Goal: Task Accomplishment & Management: Manage account settings

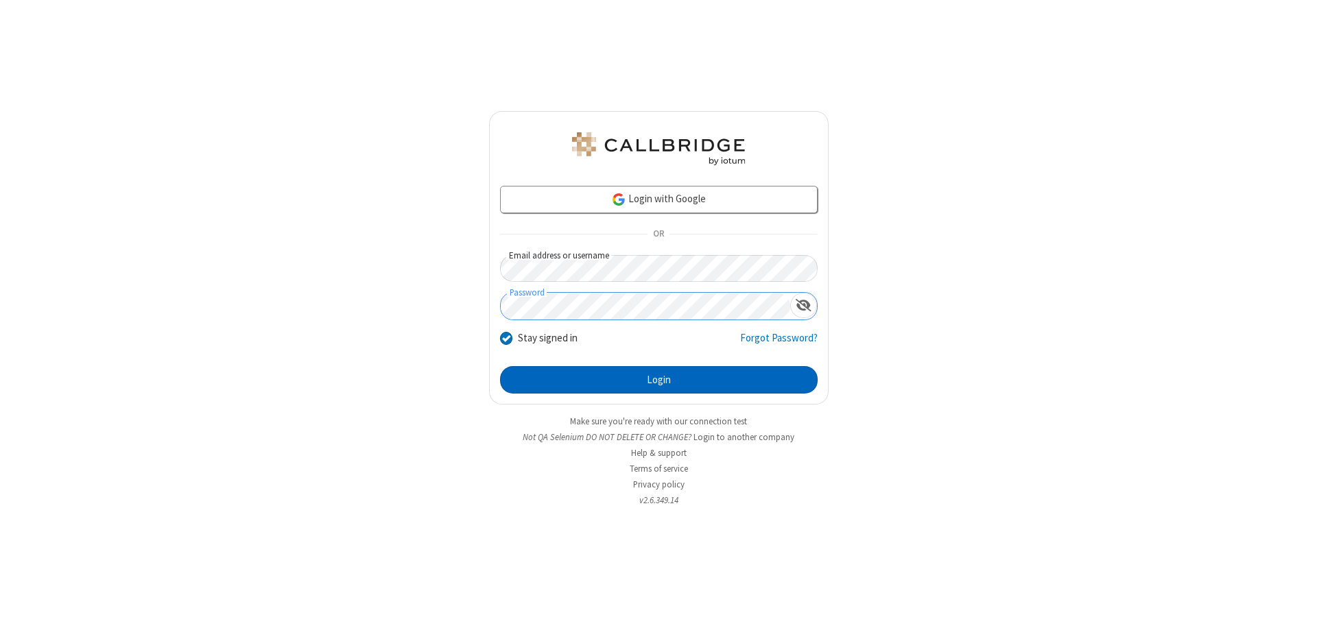
click at [659, 380] on button "Login" at bounding box center [659, 379] width 318 height 27
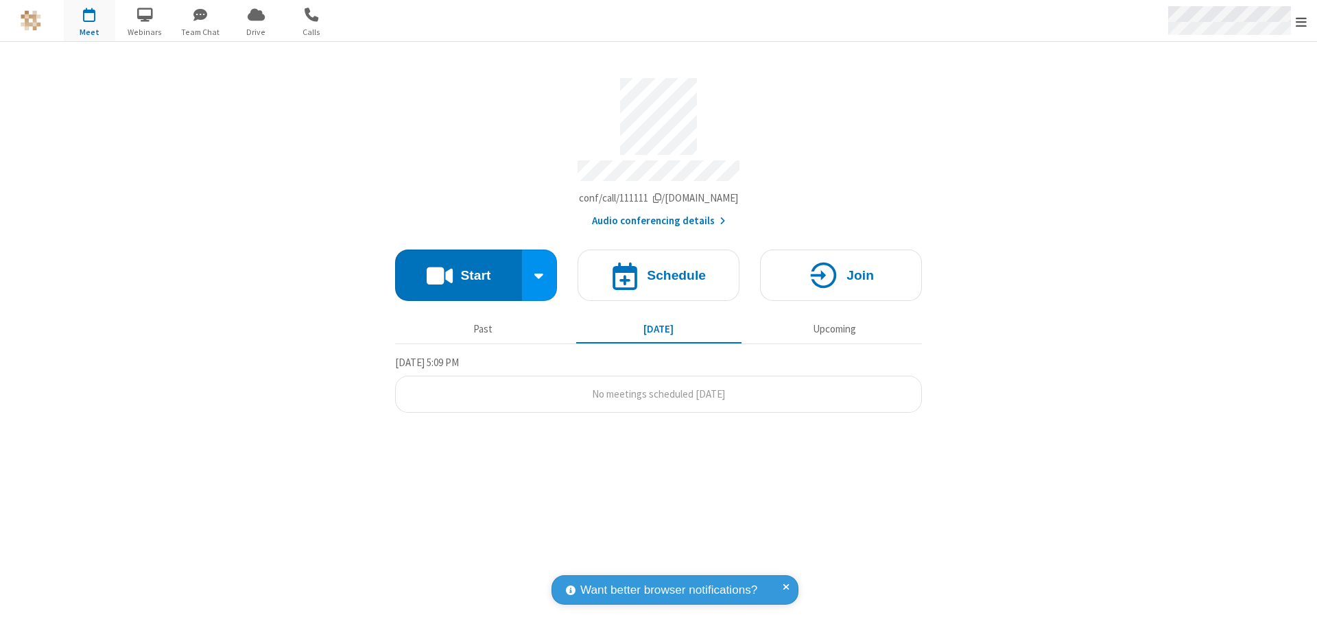
click at [1302, 21] on span "Open menu" at bounding box center [1301, 22] width 11 height 14
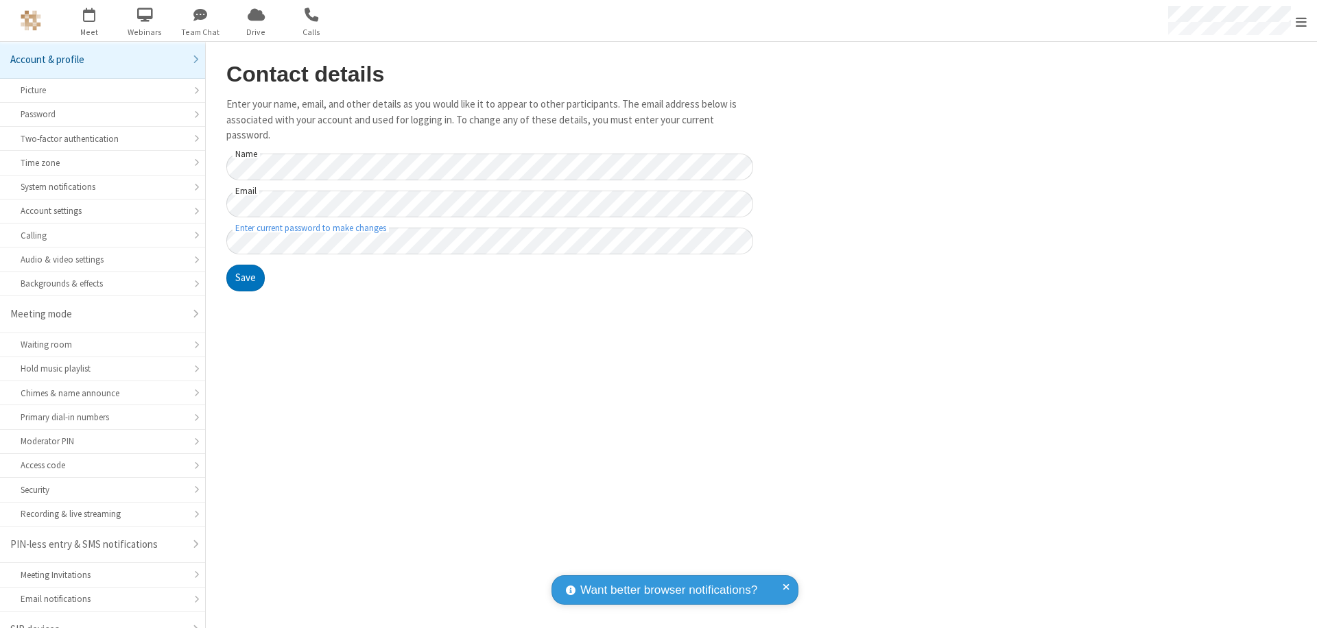
scroll to position [19, 0]
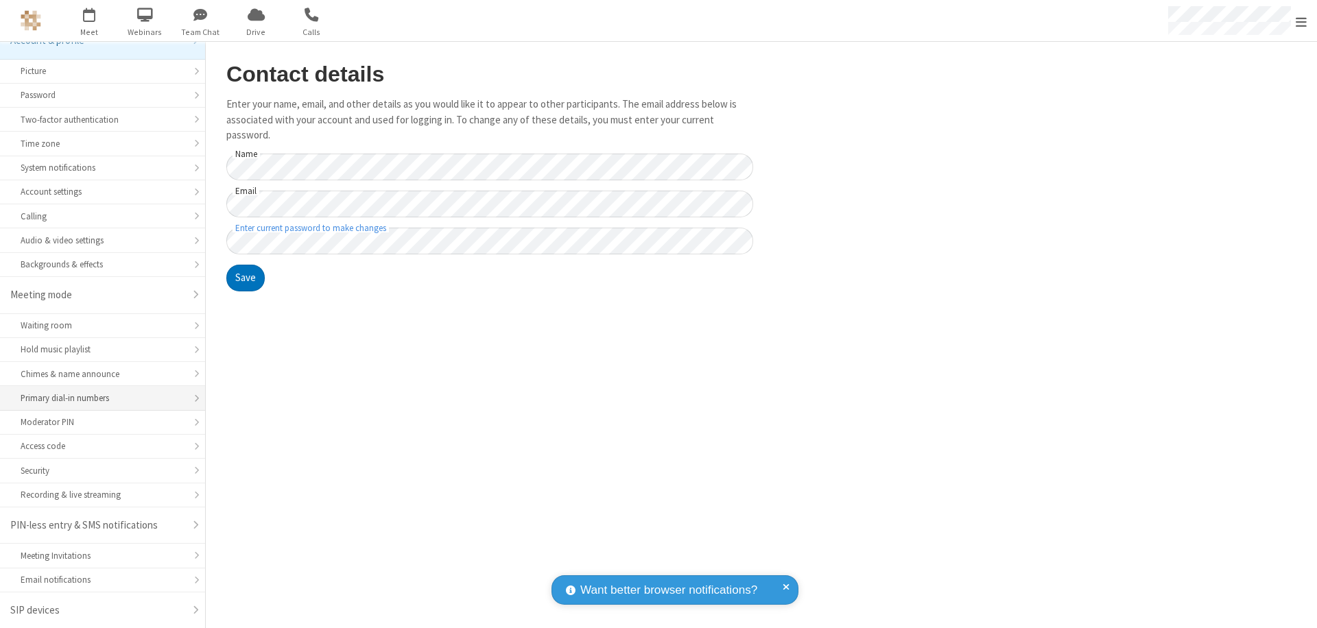
click at [97, 399] on div "Primary dial-in numbers" at bounding box center [103, 398] width 164 height 13
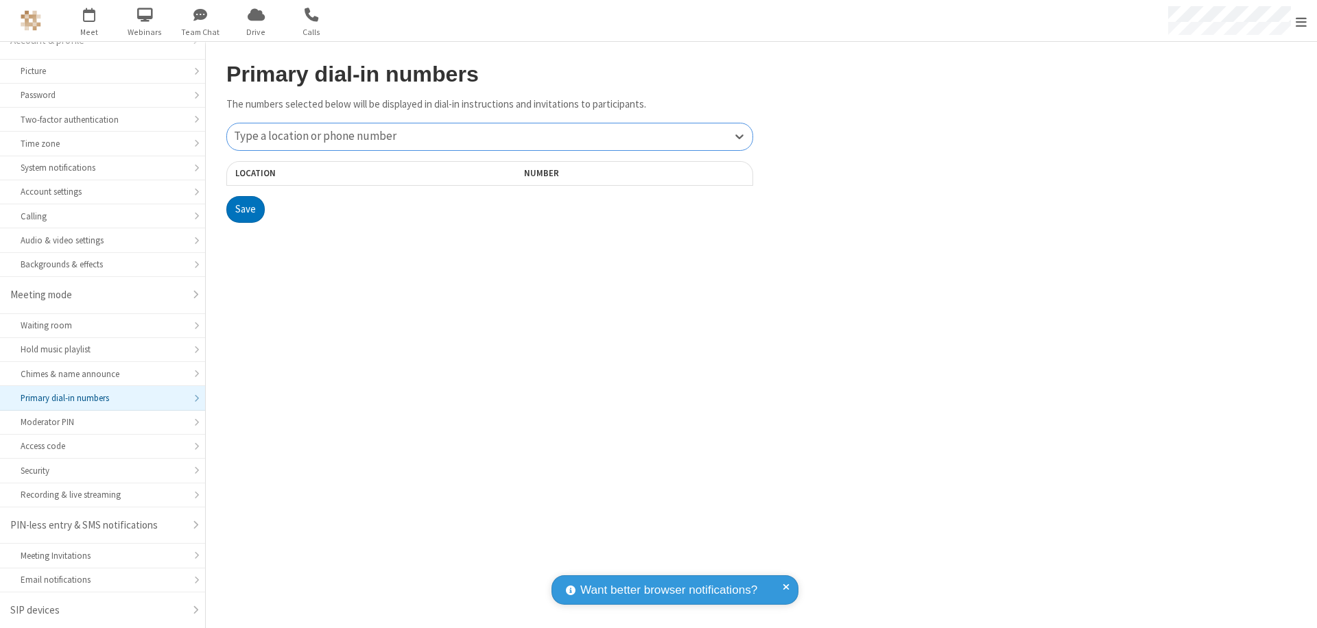
click at [490, 137] on div "Type a location or phone number" at bounding box center [490, 136] width 526 height 27
type input "[PHONE_NUMBER]"
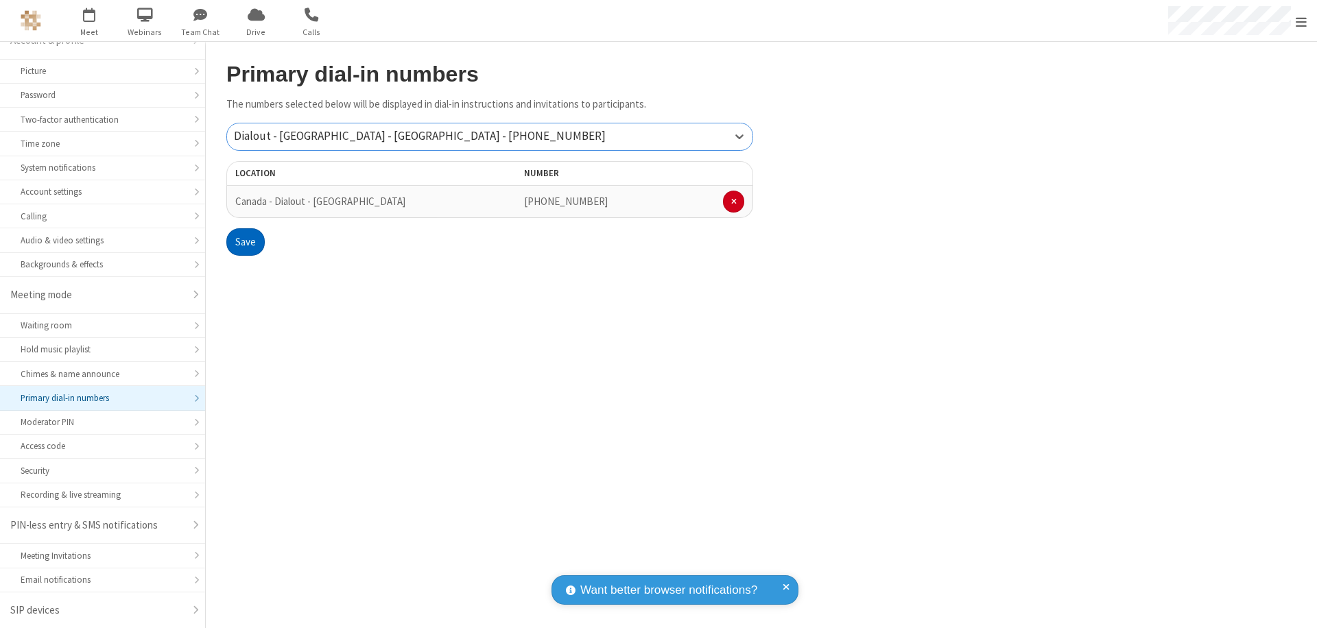
click at [245, 242] on button "Save" at bounding box center [245, 241] width 38 height 27
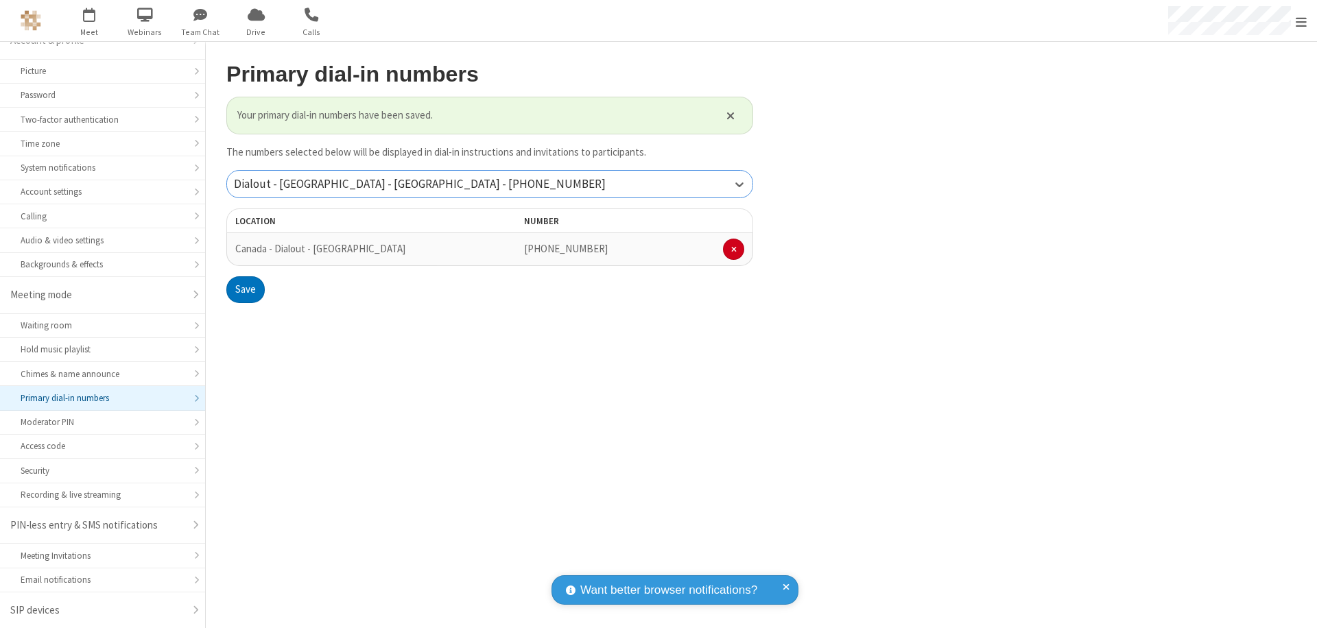
click at [490, 184] on div "Dialout - [GEOGRAPHIC_DATA] - [GEOGRAPHIC_DATA] - [PHONE_NUMBER]" at bounding box center [490, 184] width 526 height 27
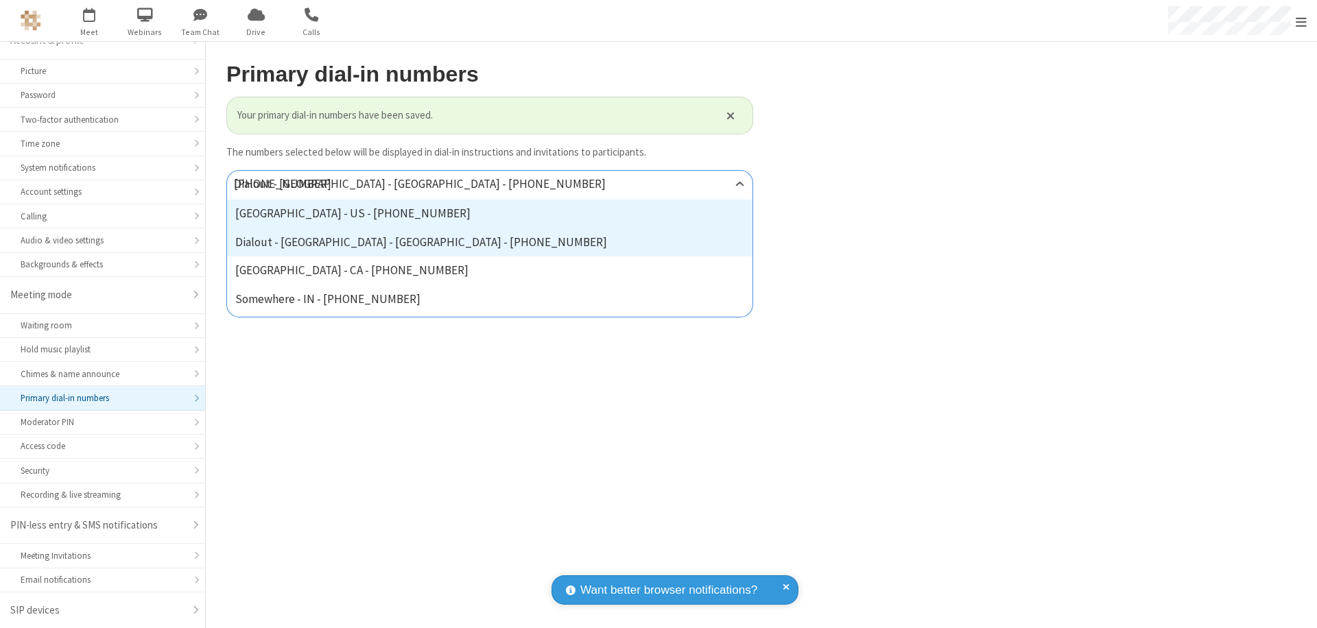
type input "[PHONE_NUMBER]"
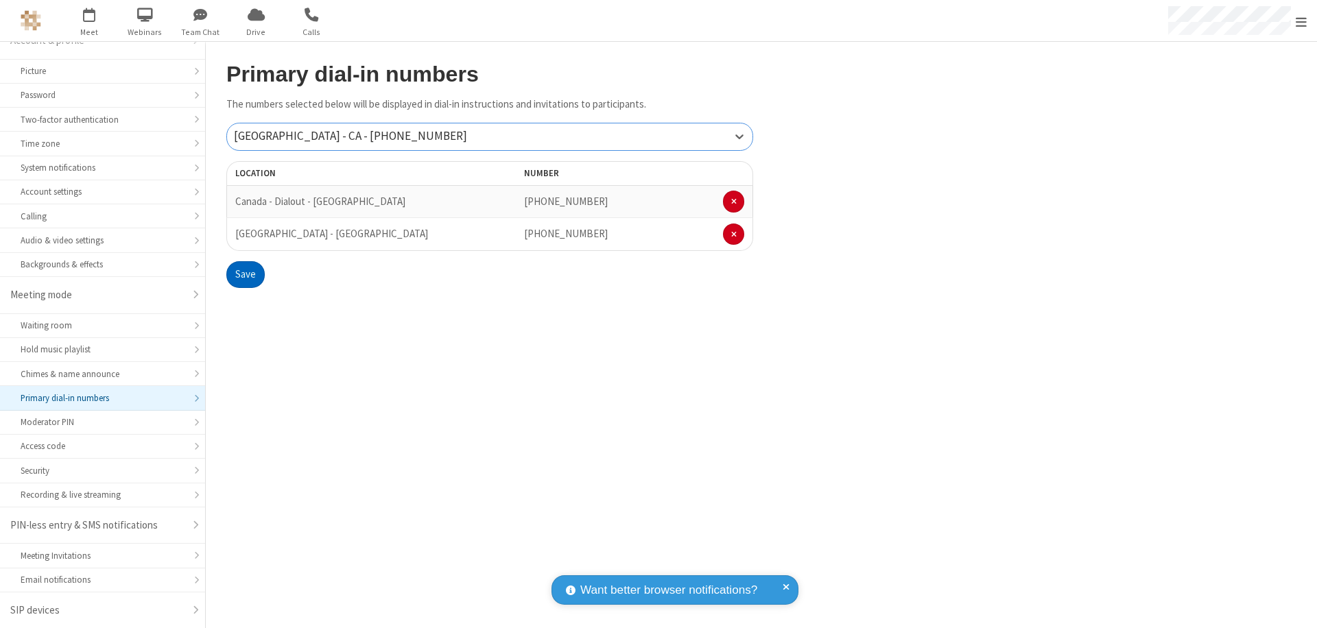
click at [245, 274] on button "Save" at bounding box center [245, 274] width 38 height 27
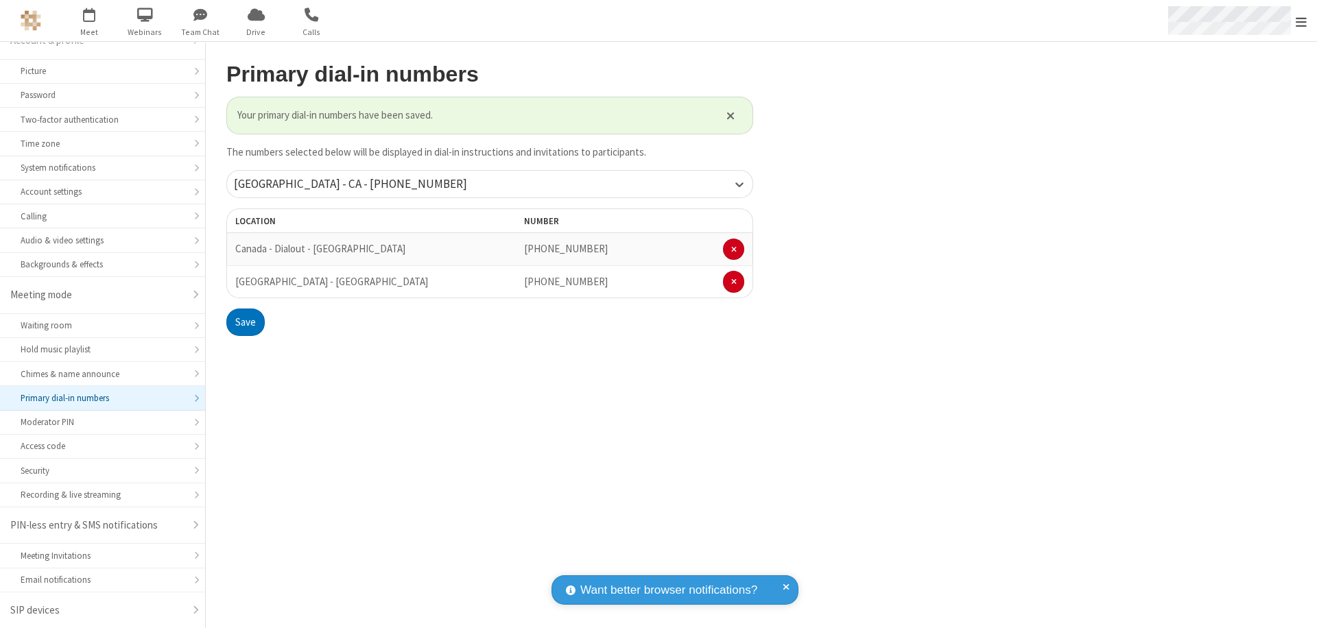
click at [1302, 21] on span "Open menu" at bounding box center [1301, 22] width 11 height 14
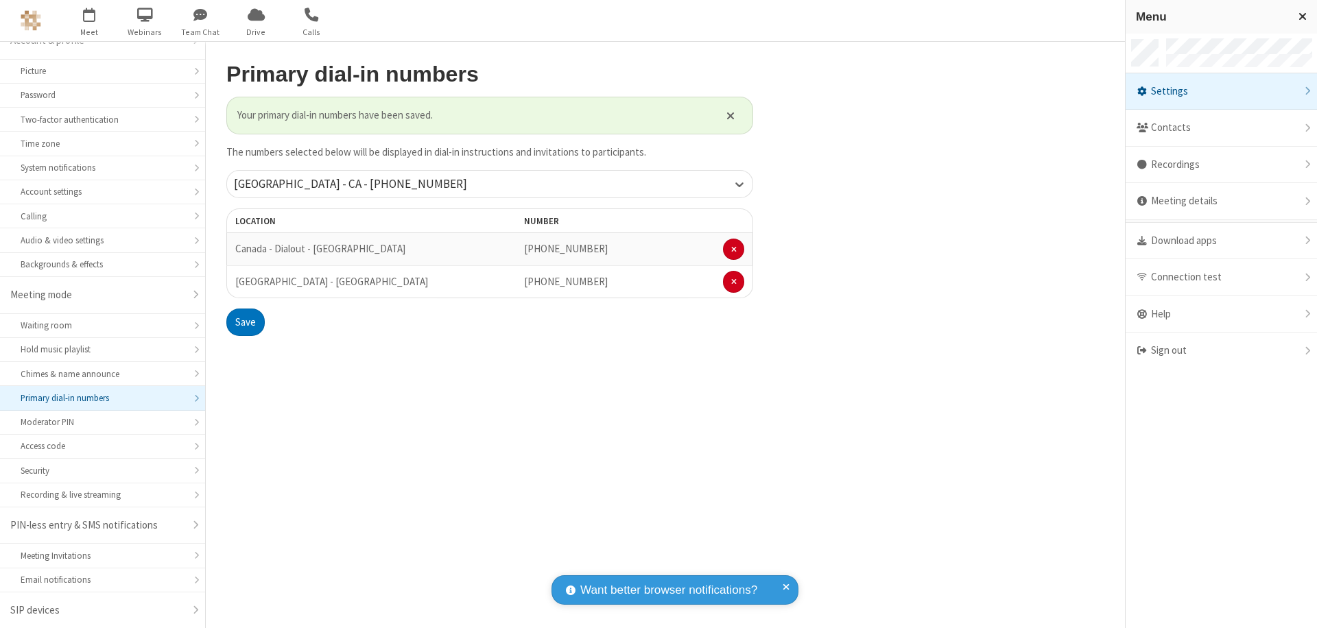
click at [1227, 91] on div "Settings" at bounding box center [1221, 91] width 191 height 37
click at [97, 399] on div "Primary dial-in numbers" at bounding box center [103, 398] width 164 height 13
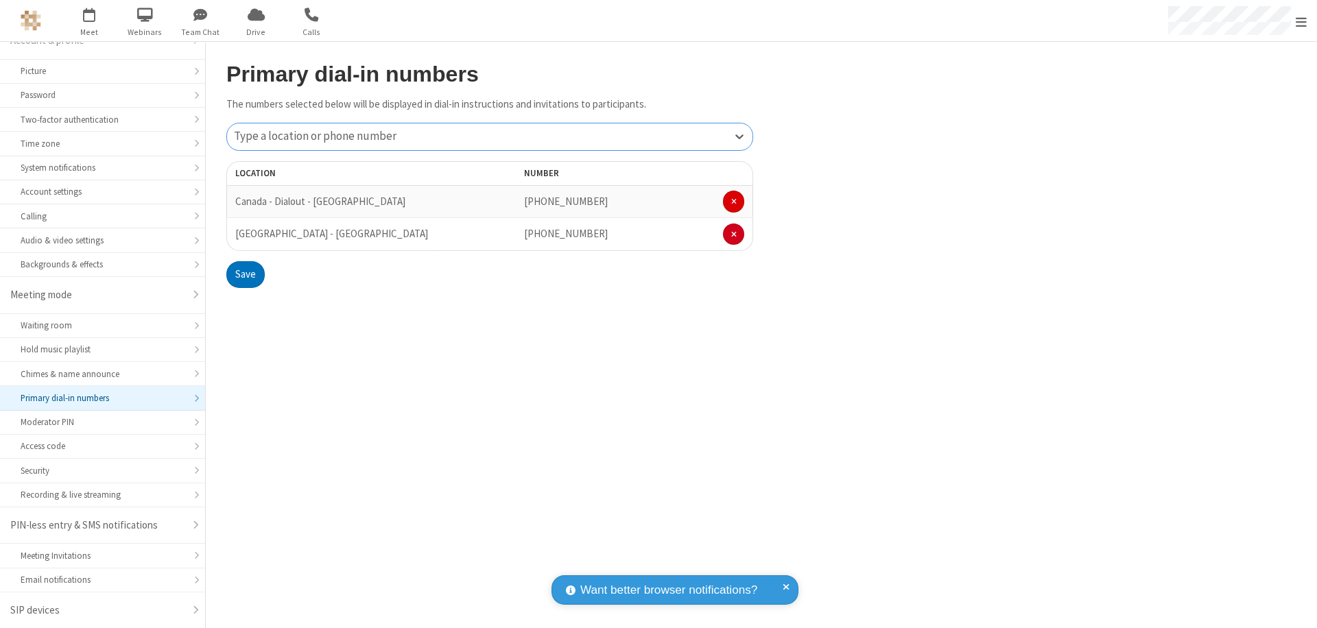
click at [733, 202] on span at bounding box center [733, 202] width 5 height 8
click at [245, 242] on button "Save" at bounding box center [245, 241] width 38 height 27
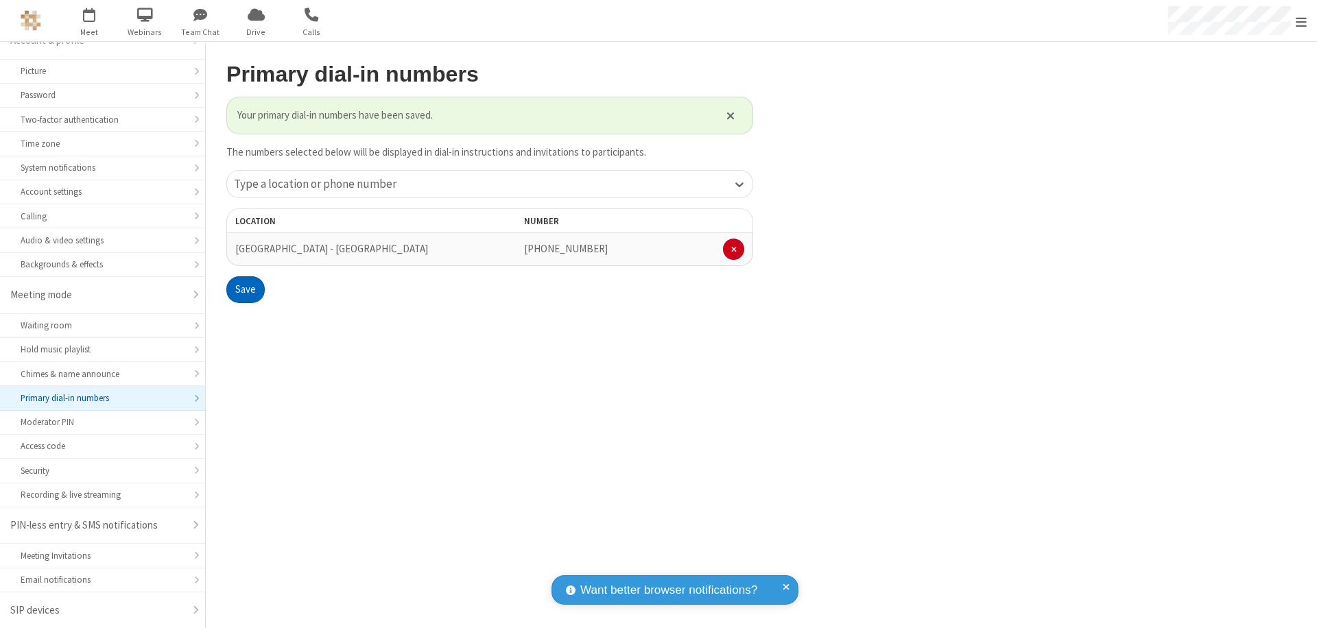
click at [1302, 21] on span "Open menu" at bounding box center [1301, 22] width 11 height 14
click at [89, 21] on span "button" at bounding box center [89, 14] width 51 height 23
